Goal: Task Accomplishment & Management: Complete application form

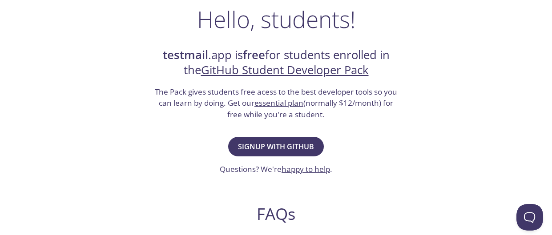
scroll to position [148, 0]
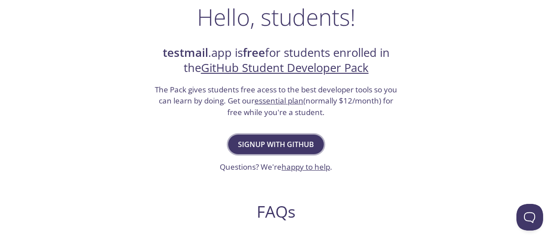
click at [245, 139] on span "Signup with GitHub" at bounding box center [276, 144] width 76 height 12
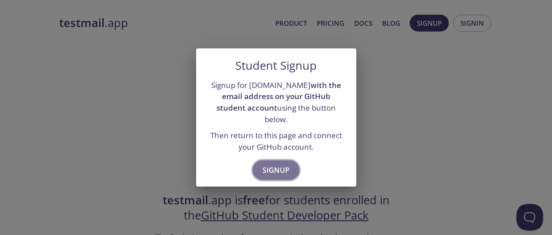
click at [269, 164] on span "Signup" at bounding box center [275, 170] width 27 height 12
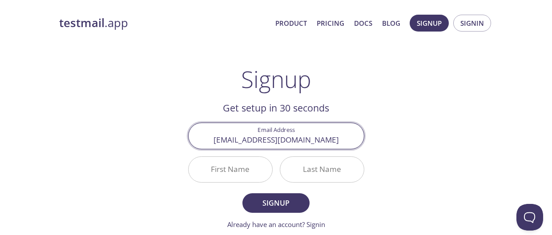
type input "[EMAIL_ADDRESS][DOMAIN_NAME]"
click at [246, 163] on input "First Name" at bounding box center [231, 169] width 84 height 25
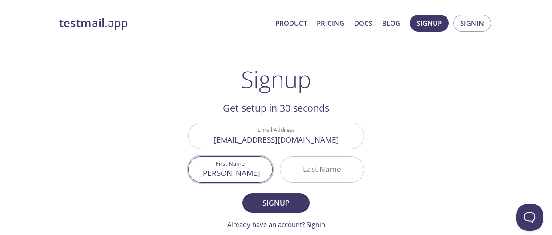
type input "[PERSON_NAME]"
click at [316, 171] on input "Last Name" at bounding box center [322, 169] width 84 height 25
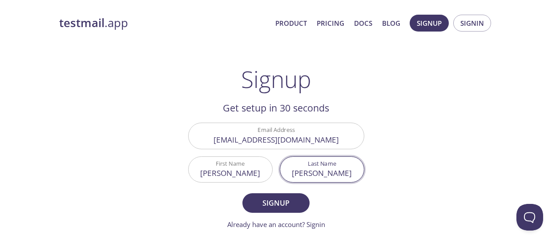
type input "[PERSON_NAME]"
click at [242, 193] on button "Signup" at bounding box center [275, 203] width 67 height 20
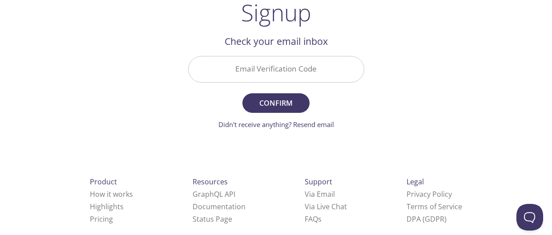
scroll to position [77, 0]
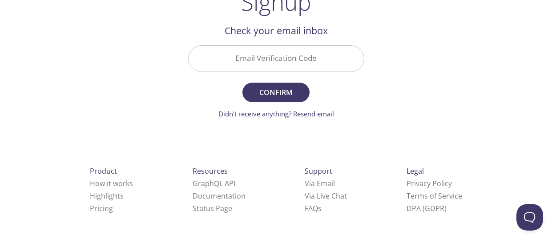
click at [224, 58] on input "Email Verification Code" at bounding box center [276, 58] width 175 height 25
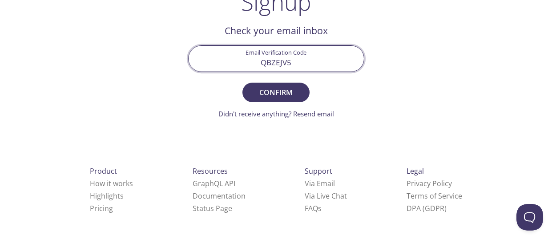
type input "QBZEJV5"
click at [242, 83] on button "Confirm" at bounding box center [275, 93] width 67 height 20
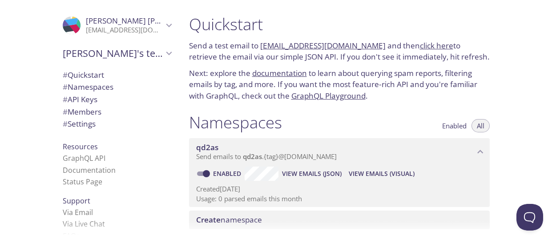
click at [374, 55] on p "Send a test email to qd2as.test@inbox.testmail.app and then click here to retri…" at bounding box center [339, 51] width 301 height 23
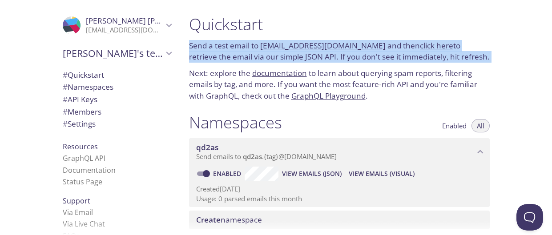
click at [374, 55] on p "Send a test email to qd2as.test@inbox.testmail.app and then click here to retri…" at bounding box center [339, 51] width 301 height 23
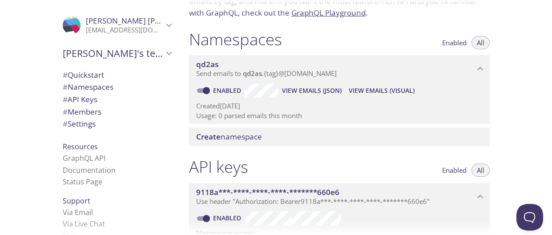
scroll to position [85, 0]
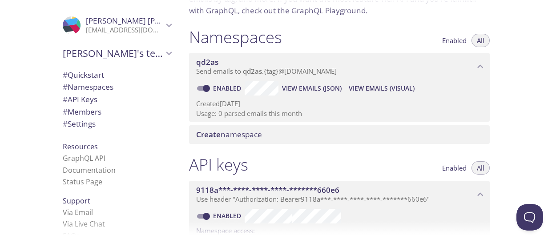
click at [360, 75] on p "Send emails to qd2as . {tag} @inbox.testmail.app" at bounding box center [335, 71] width 278 height 9
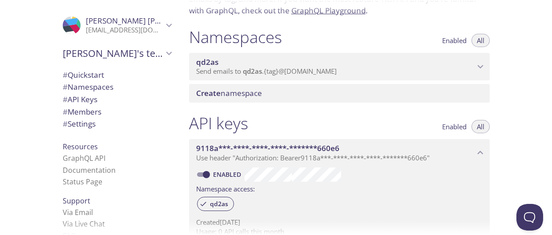
click at [360, 75] on p "Send emails to qd2as . {tag} @inbox.testmail.app" at bounding box center [335, 71] width 278 height 9
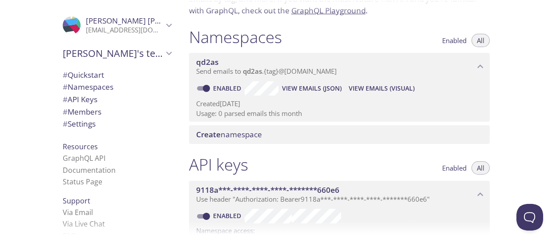
click at [380, 88] on span "View Emails (Visual)" at bounding box center [382, 88] width 66 height 11
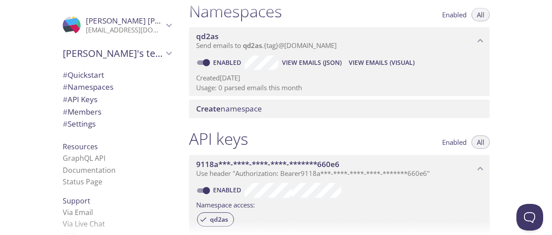
scroll to position [115, 0]
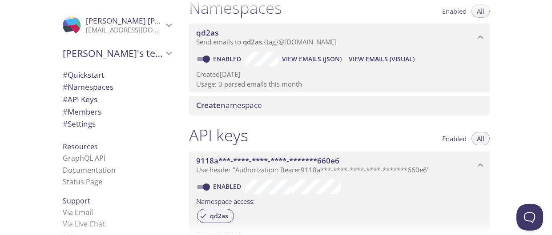
click at [301, 80] on p "Usage: 0 parsed emails this month" at bounding box center [339, 84] width 286 height 9
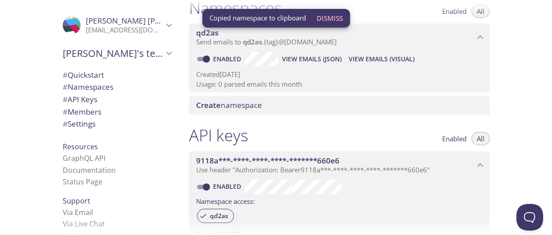
click at [0, 171] on div ".cls-1 { fill: #6d5ca8; } .cls-2 { fill: #3fc191; } .cls-3 { fill: #3b4752; } .…" at bounding box center [91, 117] width 182 height 235
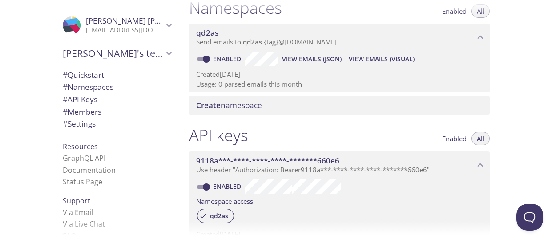
click at [300, 58] on span "View Emails (JSON)" at bounding box center [312, 59] width 60 height 11
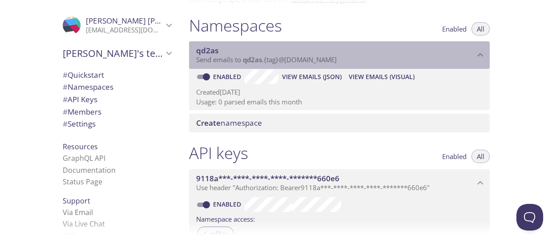
drag, startPoint x: 244, startPoint y: 61, endPoint x: 308, endPoint y: 59, distance: 64.1
click at [308, 59] on span "Send emails to qd2as . {tag} @inbox.testmail.app" at bounding box center [266, 59] width 141 height 9
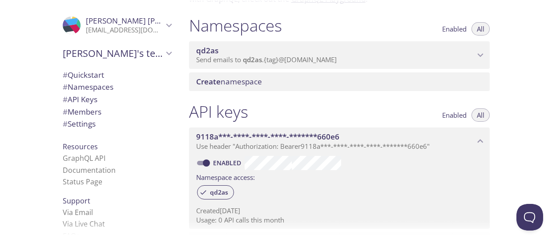
click at [308, 59] on span "Send emails to qd2as . {tag} @inbox.testmail.app" at bounding box center [266, 59] width 141 height 9
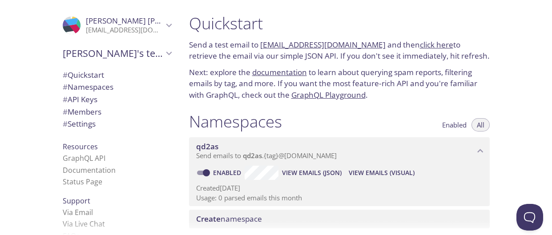
scroll to position [0, 0]
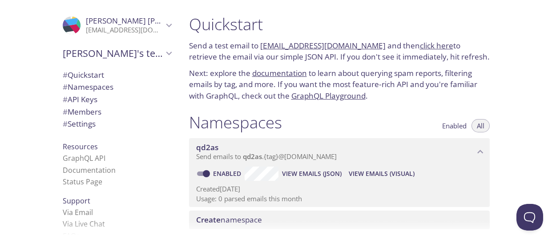
click at [321, 48] on link "[EMAIL_ADDRESS][DOMAIN_NAME]" at bounding box center [322, 45] width 125 height 10
click at [386, 171] on span "View Emails (Visual)" at bounding box center [382, 174] width 66 height 11
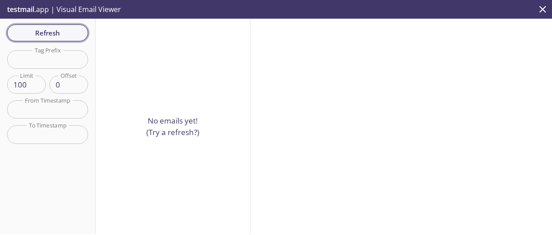
click at [52, 28] on span "Refresh" at bounding box center [47, 33] width 67 height 12
click at [52, 28] on div "Refresh Filters Tag Prefix Tag Prefix Limit 100 Limit Offset 0 Offset From Time…" at bounding box center [48, 127] width 96 height 216
click at [52, 28] on span "Refresh" at bounding box center [47, 33] width 67 height 12
click at [52, 28] on div "Refresh Filters Tag Prefix Tag Prefix Limit 100 Limit Offset 0 Offset From Time…" at bounding box center [48, 127] width 96 height 216
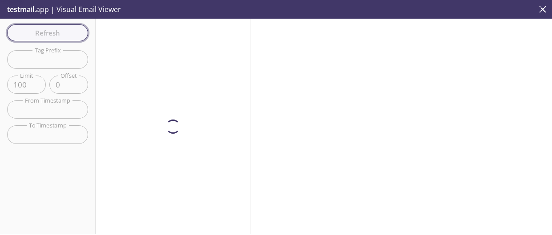
click at [52, 28] on span "Refresh" at bounding box center [47, 33] width 67 height 12
click at [52, 28] on div "Refresh Filters Tag Prefix Tag Prefix Limit 100 Limit Offset 0 Offset From Time…" at bounding box center [48, 127] width 96 height 216
click at [52, 28] on span "Refresh" at bounding box center [47, 33] width 67 height 12
click at [52, 28] on div "Refresh Filters Tag Prefix Tag Prefix Limit 100 Limit Offset 0 Offset From Time…" at bounding box center [48, 127] width 96 height 216
click at [52, 28] on span "Refresh" at bounding box center [47, 33] width 67 height 12
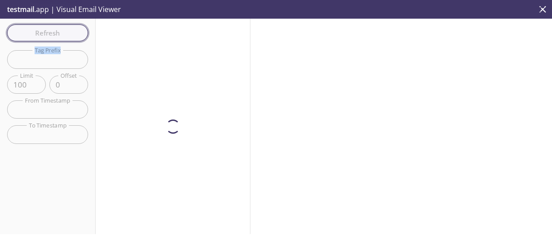
click at [52, 28] on div "Refresh Filters Tag Prefix Tag Prefix Limit 100 Limit Offset 0 Offset From Time…" at bounding box center [48, 127] width 96 height 216
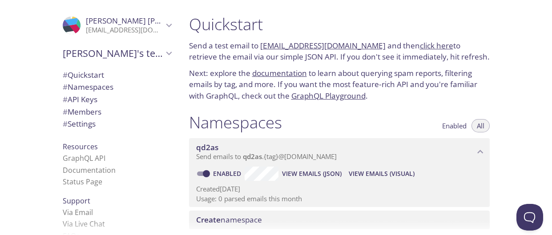
scroll to position [15, 0]
click at [369, 172] on span "View Emails (Visual)" at bounding box center [382, 174] width 66 height 11
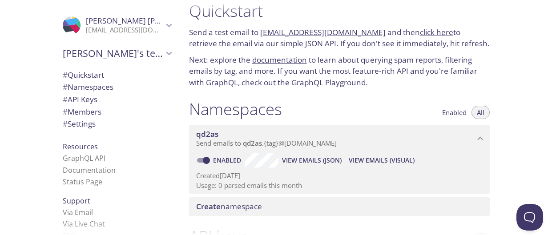
scroll to position [16, 0]
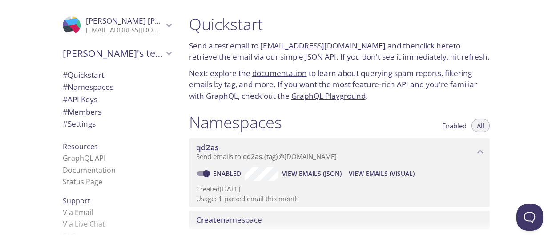
click at [328, 173] on span "View Emails (JSON)" at bounding box center [312, 174] width 60 height 11
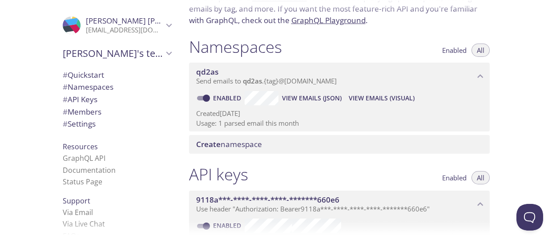
scroll to position [88, 0]
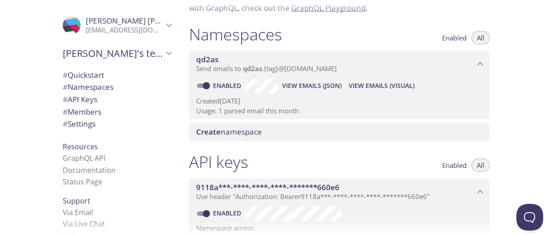
click at [394, 84] on span "View Emails (Visual)" at bounding box center [382, 85] width 66 height 11
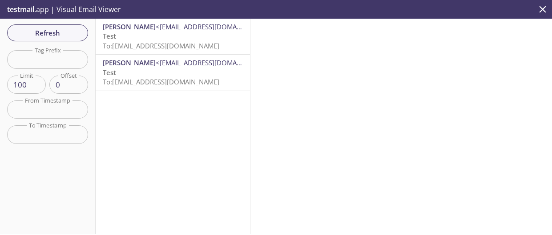
click at [196, 46] on span "To: [EMAIL_ADDRESS][DOMAIN_NAME]" at bounding box center [161, 45] width 116 height 9
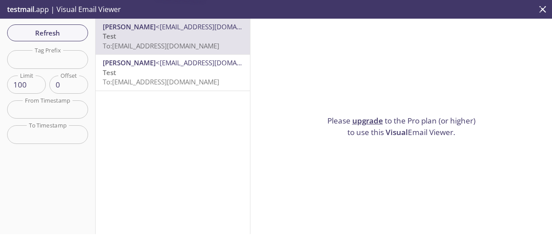
click at [192, 74] on p "Test To: [EMAIL_ADDRESS][DOMAIN_NAME]" at bounding box center [173, 77] width 140 height 19
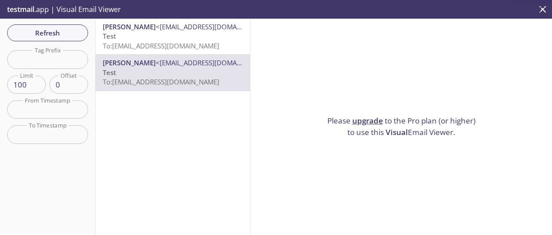
click at [213, 52] on div "[PERSON_NAME] <[EMAIL_ADDRESS][DOMAIN_NAME]> Test To: [EMAIL_ADDRESS][DOMAIN_NA…" at bounding box center [173, 37] width 154 height 36
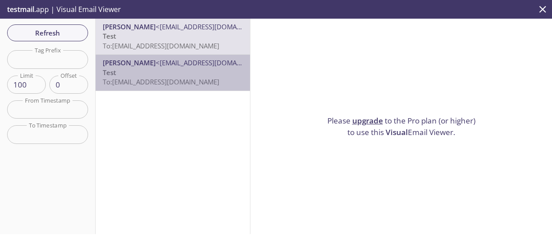
click at [189, 73] on p "Test To: [EMAIL_ADDRESS][DOMAIN_NAME]" at bounding box center [173, 77] width 140 height 19
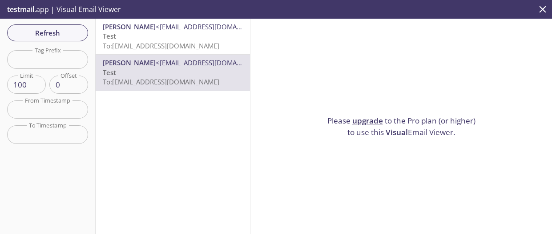
click at [207, 57] on div "[PERSON_NAME] <[EMAIL_ADDRESS][DOMAIN_NAME]> Test To: [EMAIL_ADDRESS][DOMAIN_NA…" at bounding box center [173, 73] width 154 height 36
click at [187, 42] on span "To: [EMAIL_ADDRESS][DOMAIN_NAME]" at bounding box center [161, 45] width 116 height 9
